Goal: Task Accomplishment & Management: Use online tool/utility

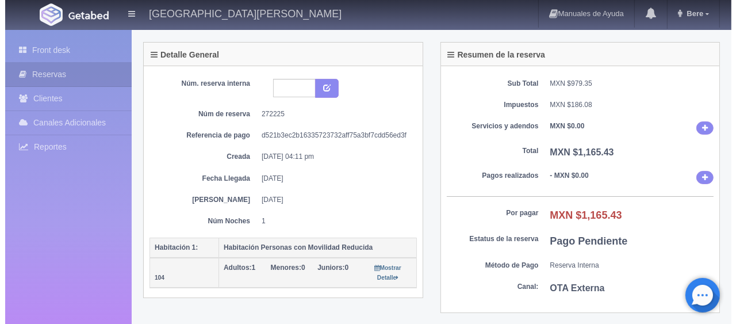
scroll to position [115, 0]
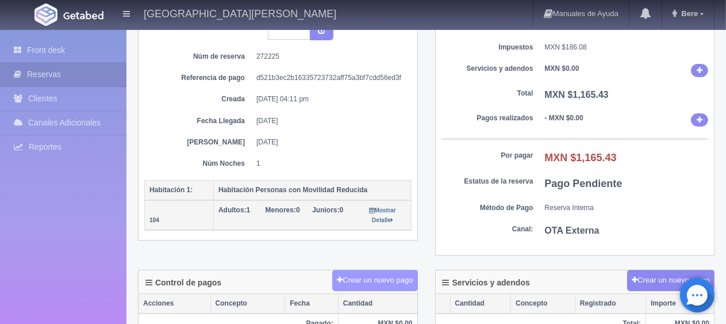
click at [362, 274] on button "Crear un nuevo pago" at bounding box center [374, 280] width 85 height 21
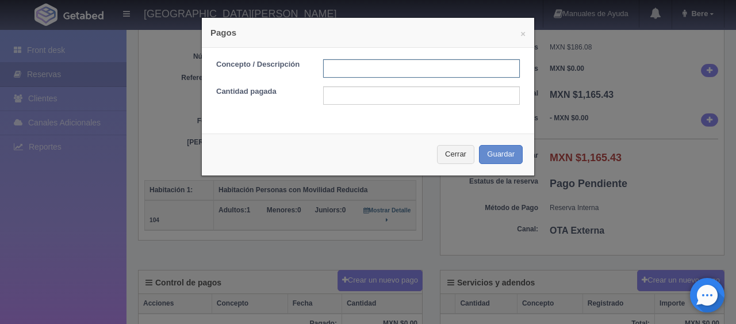
click at [356, 69] on input "text" at bounding box center [421, 68] width 197 height 18
type input "Total Tarjeta"
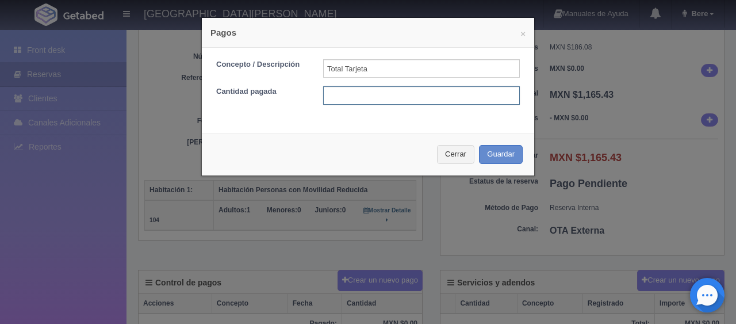
click at [404, 93] on input "text" at bounding box center [421, 95] width 197 height 18
type input "1165.43"
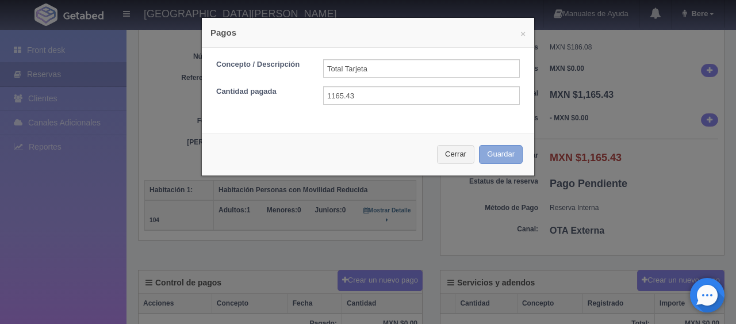
click at [511, 155] on button "Guardar" at bounding box center [501, 154] width 44 height 19
